Goal: Information Seeking & Learning: Check status

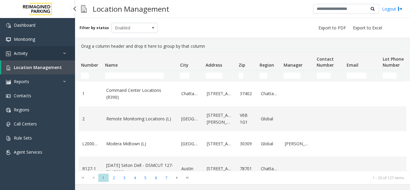
click at [28, 58] on link "Activity" at bounding box center [37, 53] width 75 height 14
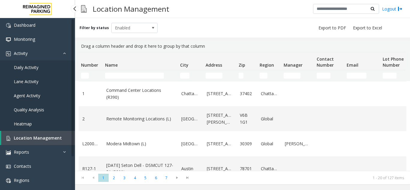
click at [40, 70] on link "Daily Activity" at bounding box center [37, 67] width 75 height 14
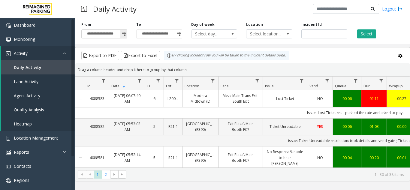
click at [126, 34] on span "Toggle popup" at bounding box center [124, 34] width 5 height 5
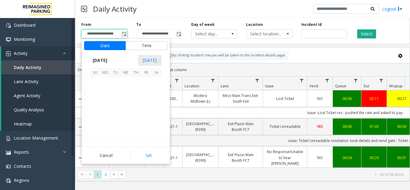
scroll to position [107732, 0]
click at [96, 124] on span "28" at bounding box center [95, 123] width 10 height 10
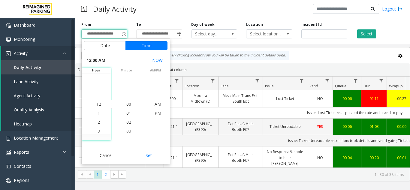
click at [144, 156] on button "Set" at bounding box center [149, 155] width 38 height 13
type input "**********"
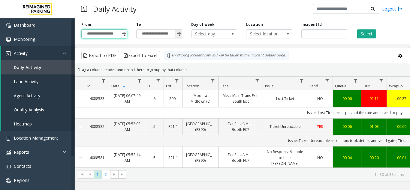
click at [176, 35] on span "Toggle popup" at bounding box center [178, 34] width 7 height 10
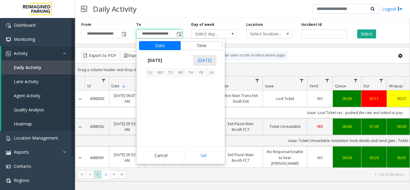
scroll to position [9, 0]
click at [162, 121] on span "29" at bounding box center [160, 123] width 10 height 10
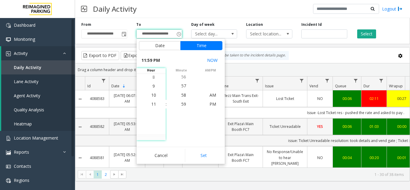
drag, startPoint x: 202, startPoint y: 156, endPoint x: 216, endPoint y: 138, distance: 22.9
click at [202, 156] on button "Set" at bounding box center [204, 155] width 38 height 13
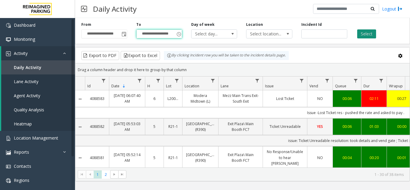
click at [361, 34] on button "Select" at bounding box center [366, 33] width 19 height 9
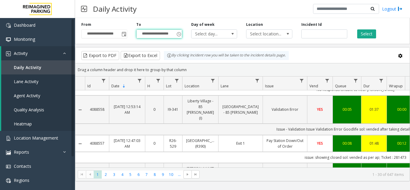
scroll to position [833, 0]
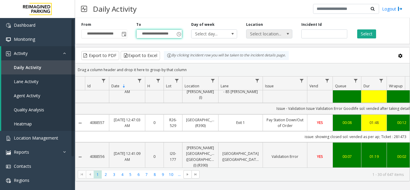
click at [254, 34] on span "Select location..." at bounding box center [264, 34] width 36 height 8
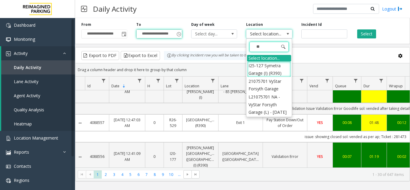
type input "***"
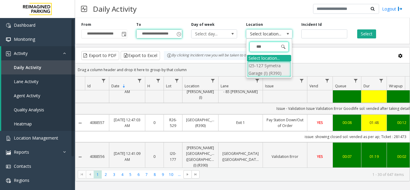
click at [277, 74] on li "I25-127 Symetra Garage (I) (R390)" at bounding box center [269, 70] width 44 height 16
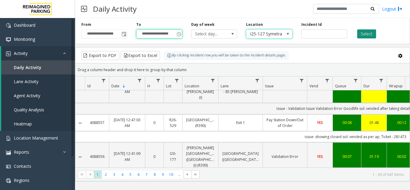
click at [368, 34] on button "Select" at bounding box center [366, 33] width 19 height 9
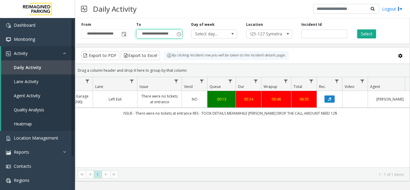
scroll to position [0, 130]
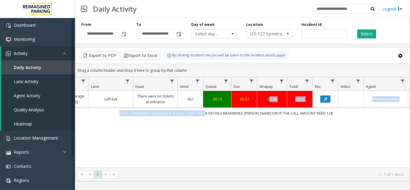
drag, startPoint x: 208, startPoint y: 115, endPoint x: 263, endPoint y: 102, distance: 57.1
click at [263, 102] on tbody "4088504 [DATE] 09:53:36 PM 21 I25-127 Symetra Garage (I) (R390) Left Exit There…" at bounding box center [221, 105] width 551 height 28
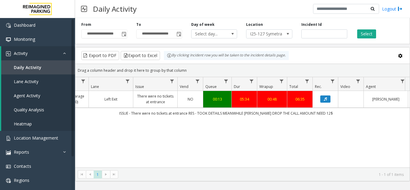
click at [260, 117] on td "ISSUE - There were no tickets at entrance RES - TOOK DETAILS MEANWHILE [PERSON_…" at bounding box center [225, 113] width 541 height 11
